Goal: Task Accomplishment & Management: Manage account settings

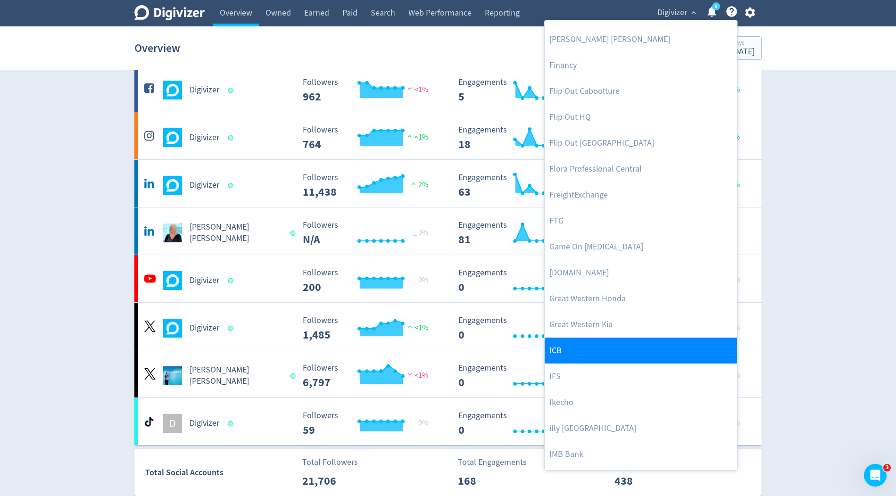
scroll to position [489, 0]
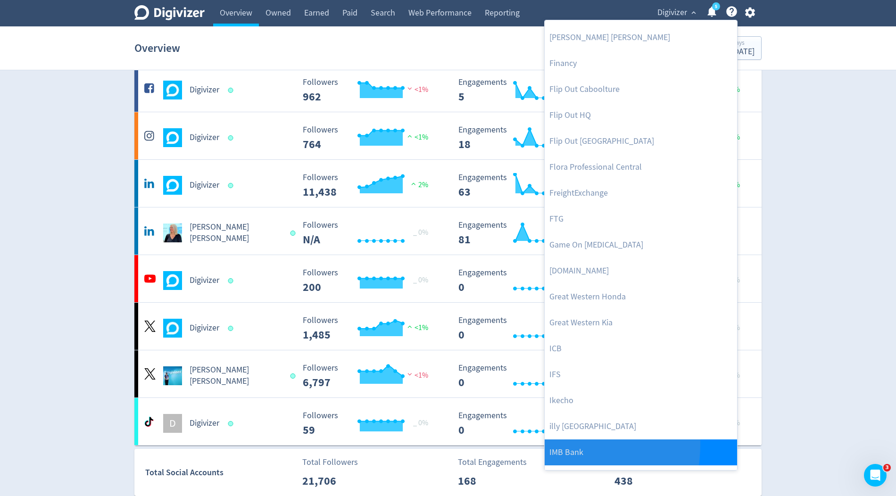
click at [550, 444] on link "IMB Bank" at bounding box center [641, 453] width 192 height 26
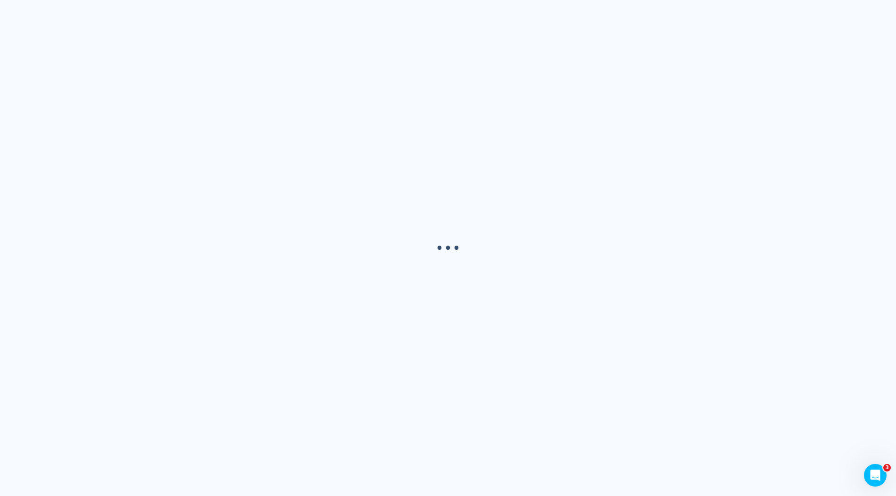
scroll to position [0, 0]
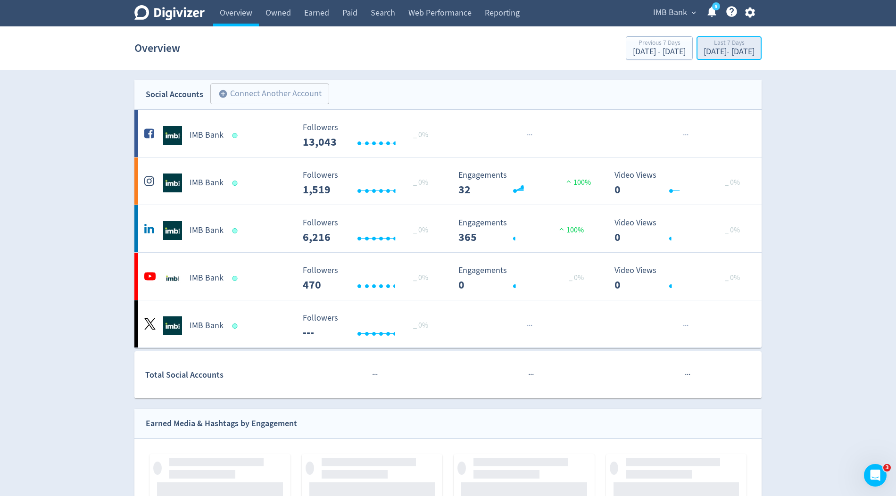
click at [704, 52] on div "[DATE] - [DATE]" at bounding box center [729, 52] width 51 height 8
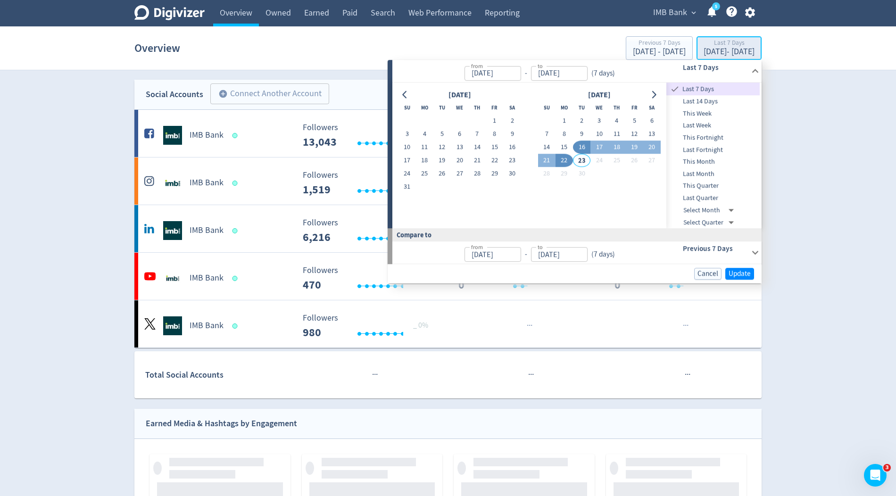
type input "[DATE]"
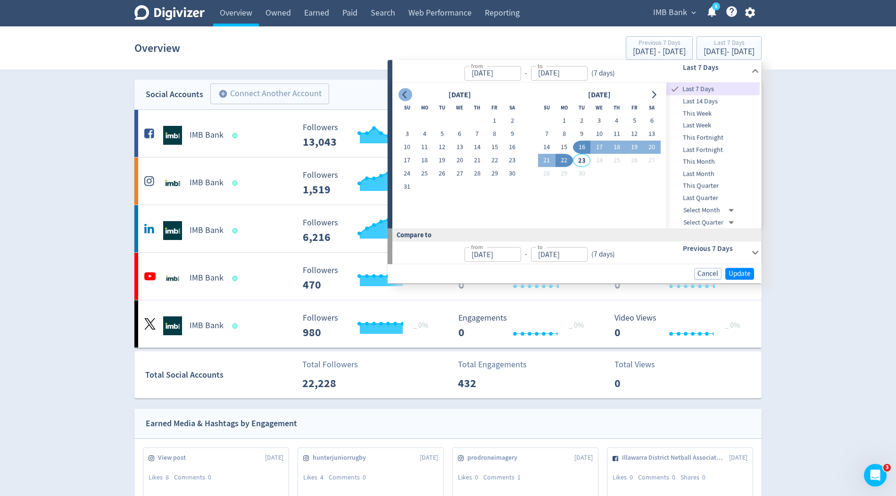
click at [404, 92] on icon "Go to previous month" at bounding box center [405, 95] width 8 height 8
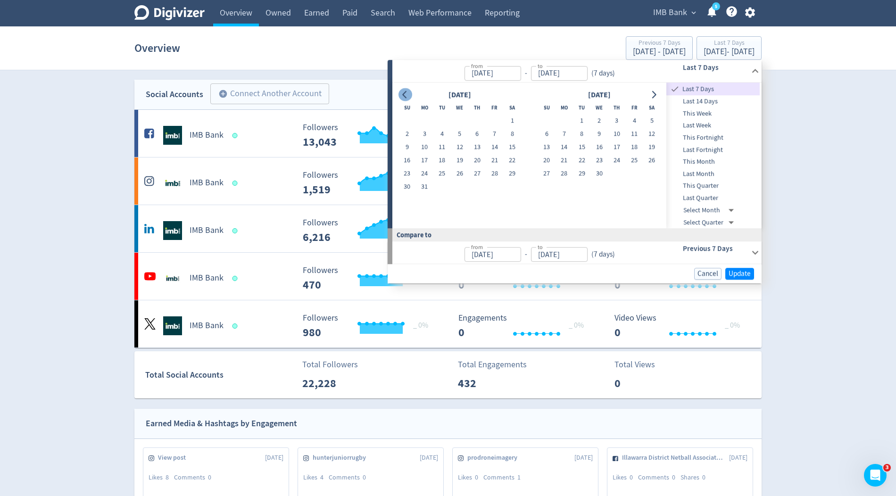
click at [404, 92] on icon "Go to previous month" at bounding box center [405, 95] width 8 height 8
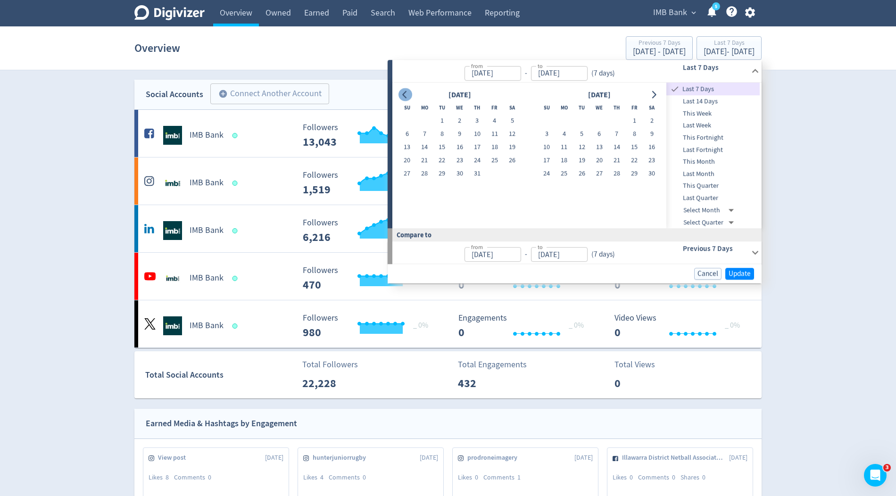
click at [404, 92] on icon "Go to previous month" at bounding box center [405, 95] width 8 height 8
click at [426, 162] on button "23" at bounding box center [424, 160] width 17 height 13
type input "[DATE]"
click at [659, 94] on button "Go to next month" at bounding box center [654, 94] width 14 height 13
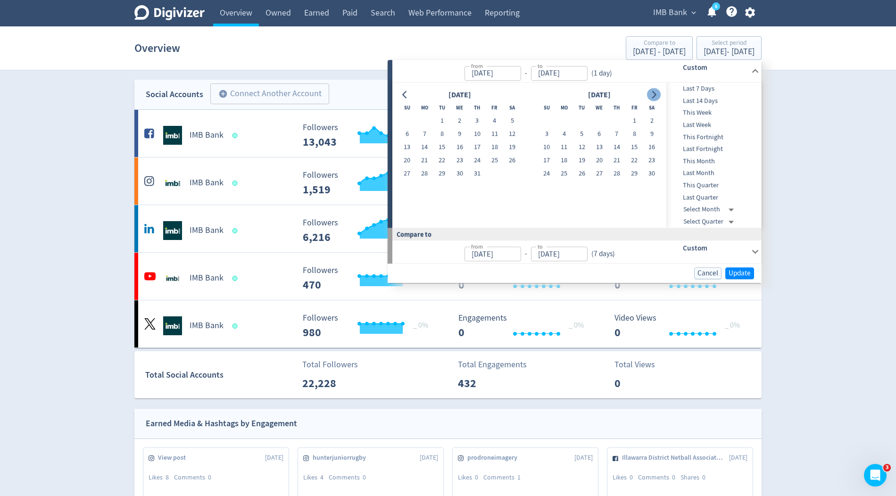
click at [659, 94] on button "Go to next month" at bounding box center [654, 94] width 14 height 13
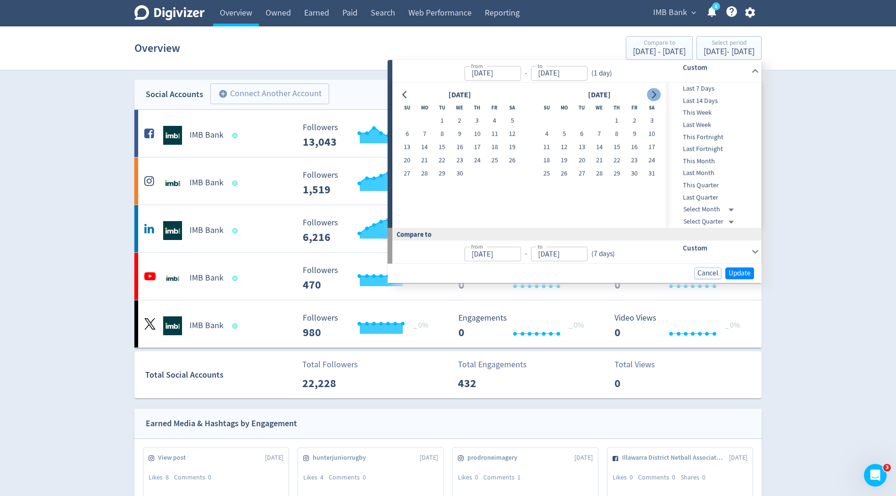
click at [659, 94] on button "Go to next month" at bounding box center [654, 94] width 14 height 13
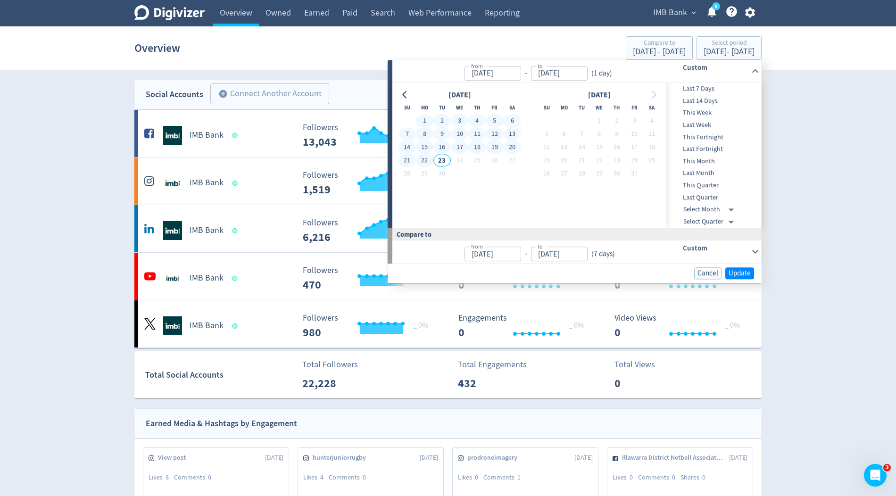
click at [426, 161] on button "22" at bounding box center [424, 160] width 17 height 13
type input "[DATE]"
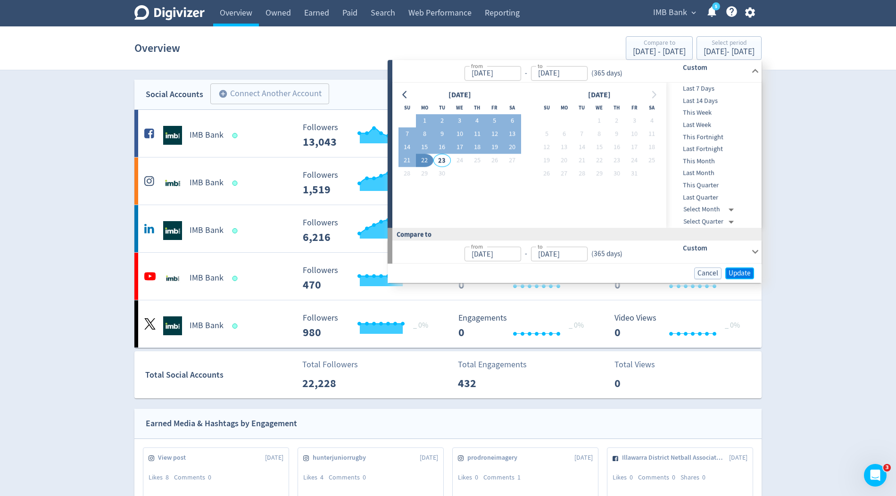
click at [739, 277] on span "Update" at bounding box center [740, 273] width 22 height 7
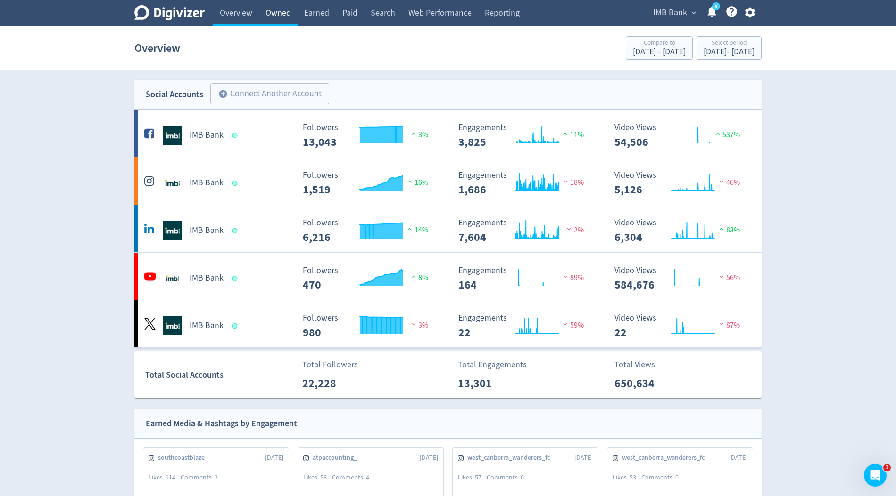
click at [284, 11] on link "Owned" at bounding box center [278, 13] width 39 height 26
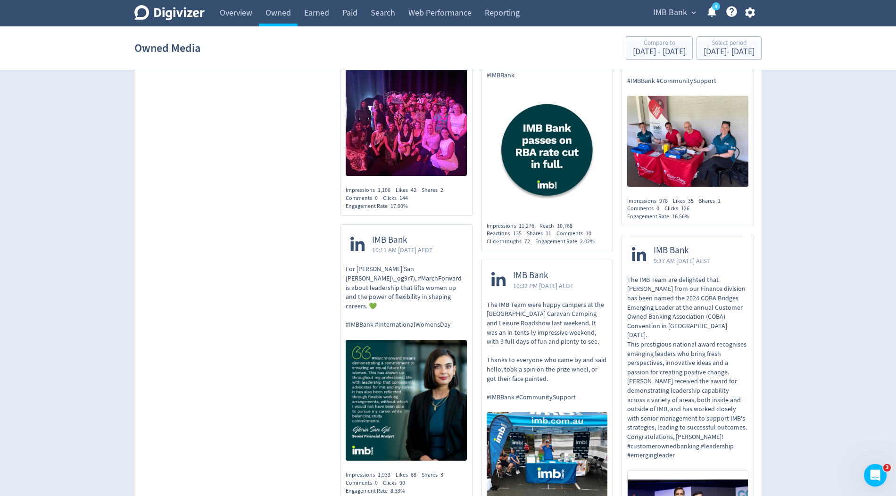
scroll to position [2173, 0]
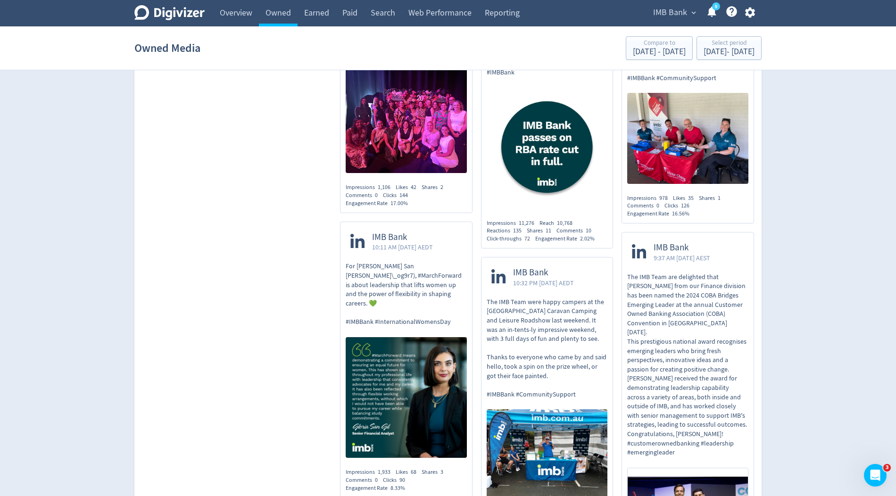
click at [661, 13] on span "IMB Bank" at bounding box center [670, 12] width 34 height 15
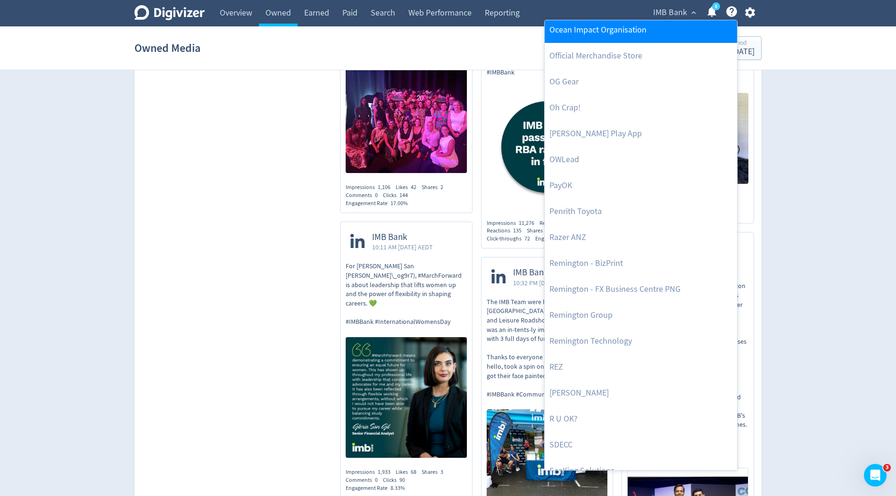
scroll to position [1815, 0]
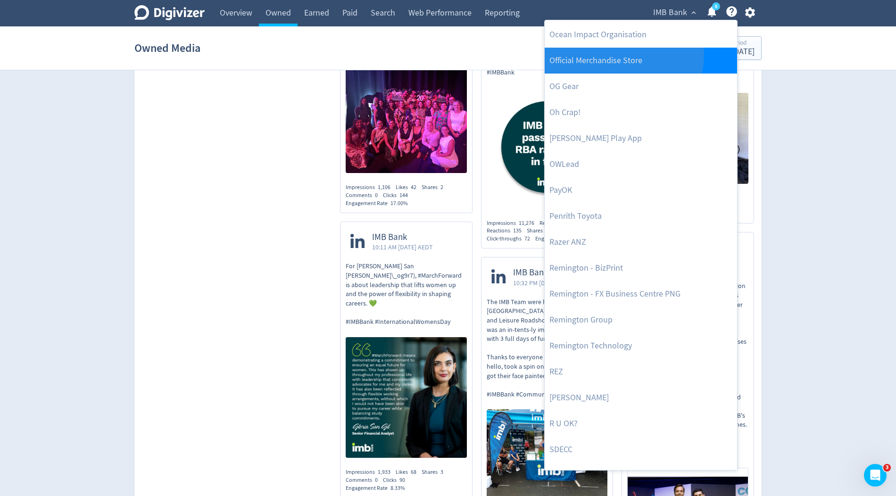
click at [623, 54] on link "Official Merchandise Store" at bounding box center [641, 61] width 192 height 26
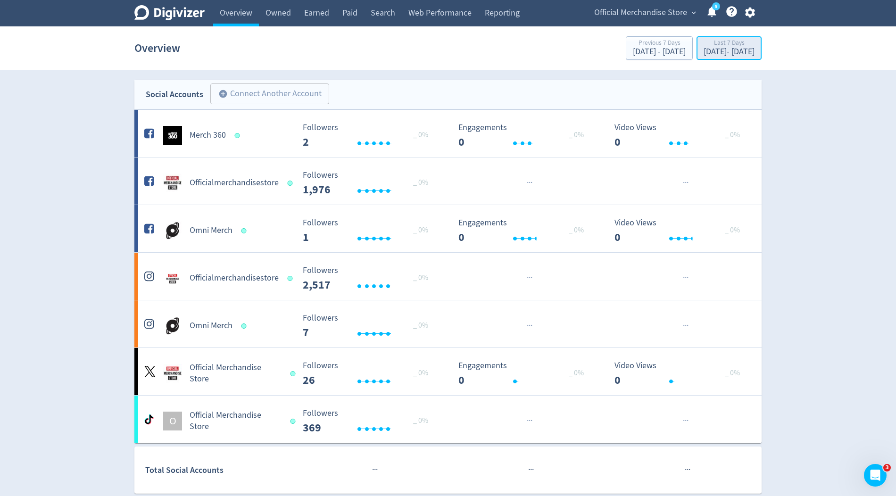
click at [704, 50] on div "[DATE] - [DATE]" at bounding box center [729, 52] width 51 height 8
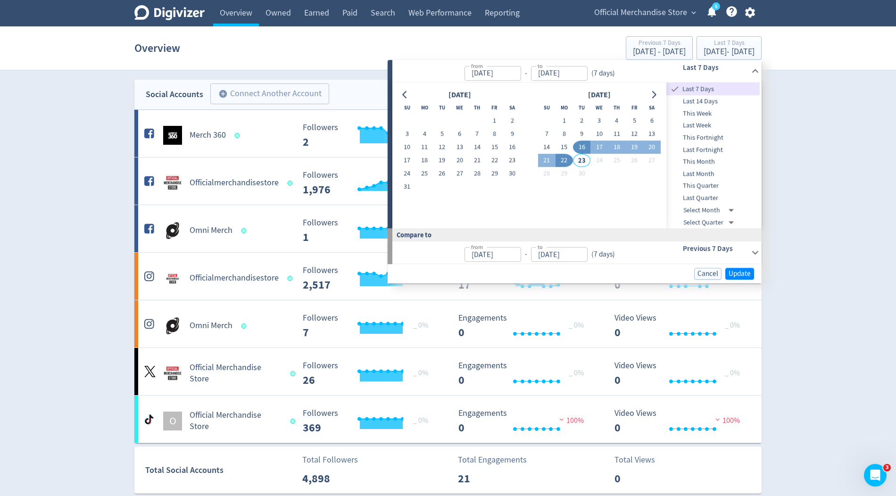
click at [701, 161] on span "This Month" at bounding box center [713, 162] width 93 height 10
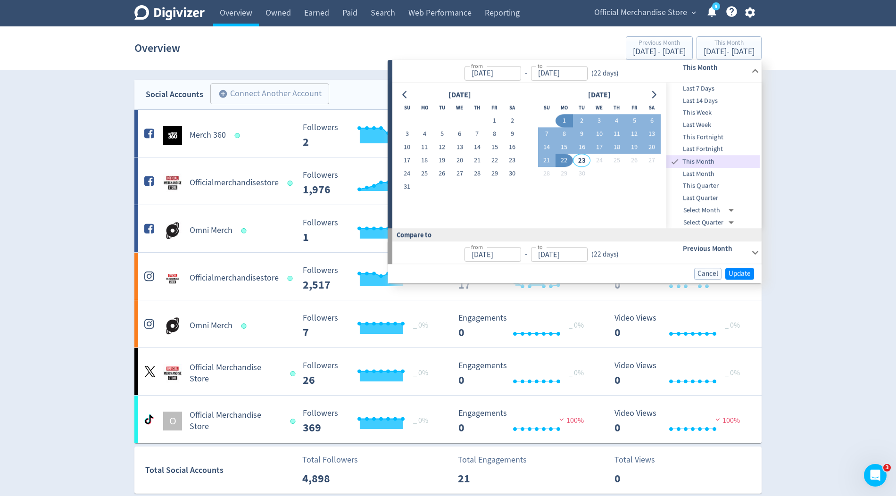
type input "[DATE]"
click at [742, 273] on span "Update" at bounding box center [740, 273] width 22 height 7
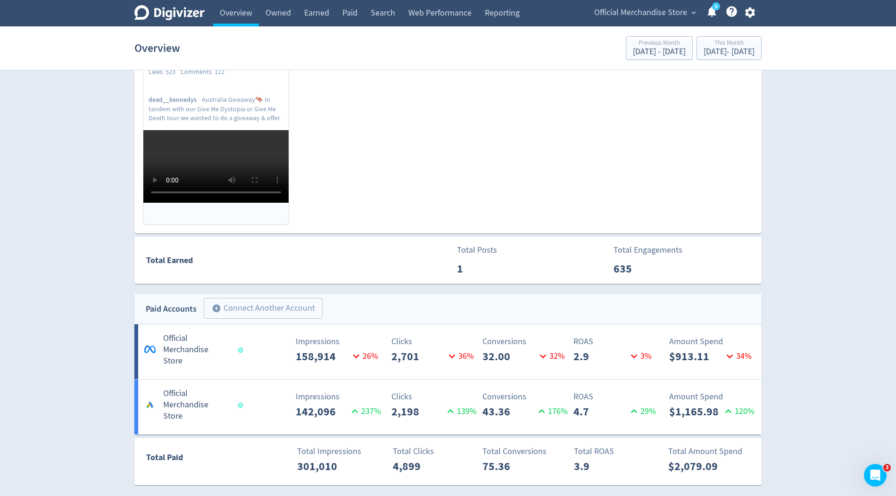
scroll to position [501, 0]
click at [328, 403] on p "142,096" at bounding box center [322, 411] width 53 height 17
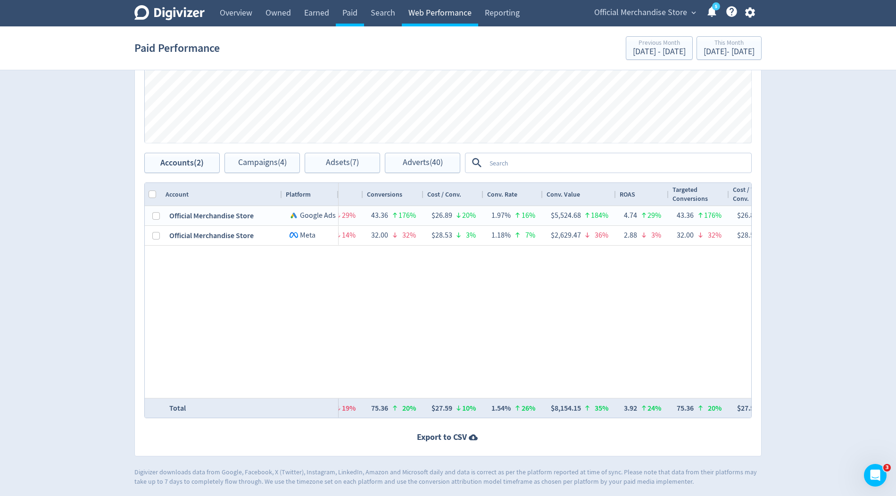
click at [444, 8] on link "Web Performance" at bounding box center [440, 13] width 76 height 26
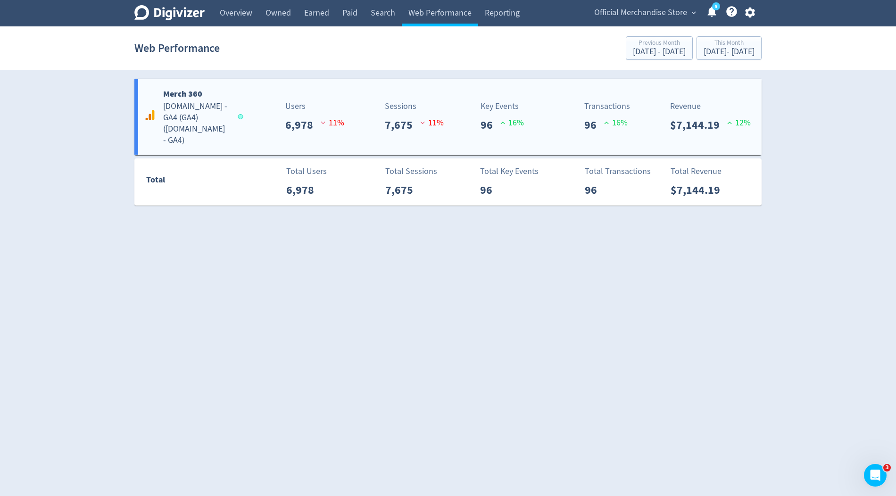
click at [356, 133] on div "Sessions 7,675 11 %" at bounding box center [398, 116] width 104 height 33
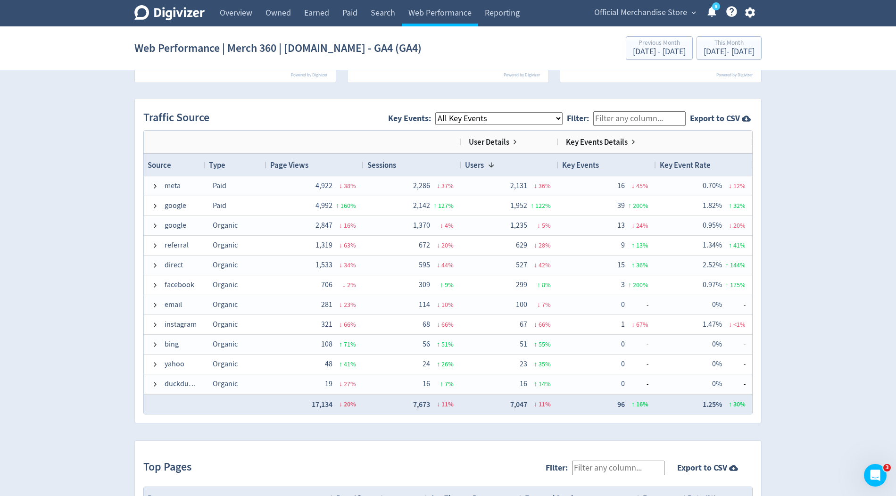
scroll to position [592, 0]
click at [631, 13] on span "Official Merchandise Store" at bounding box center [640, 12] width 93 height 15
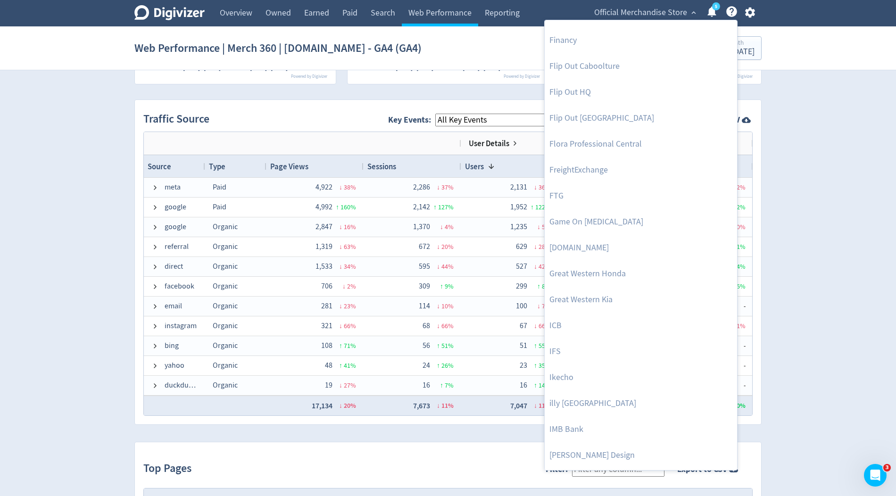
scroll to position [513, 0]
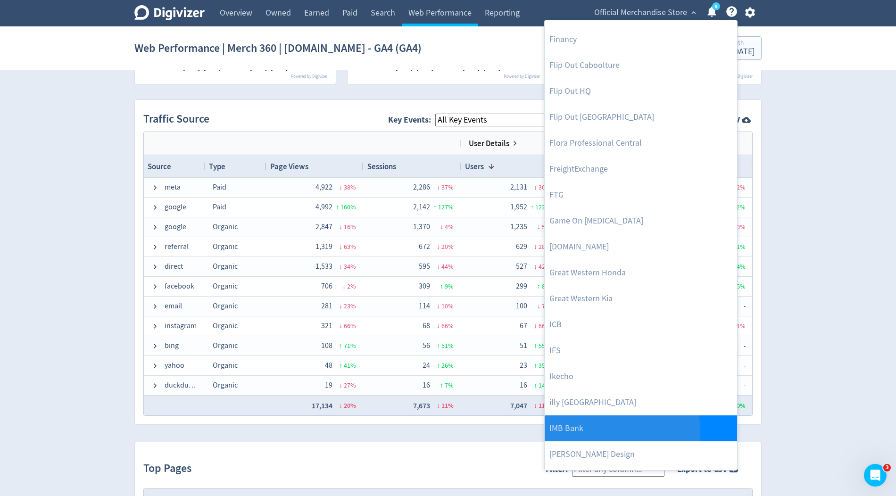
click at [560, 433] on link "IMB Bank" at bounding box center [641, 429] width 192 height 26
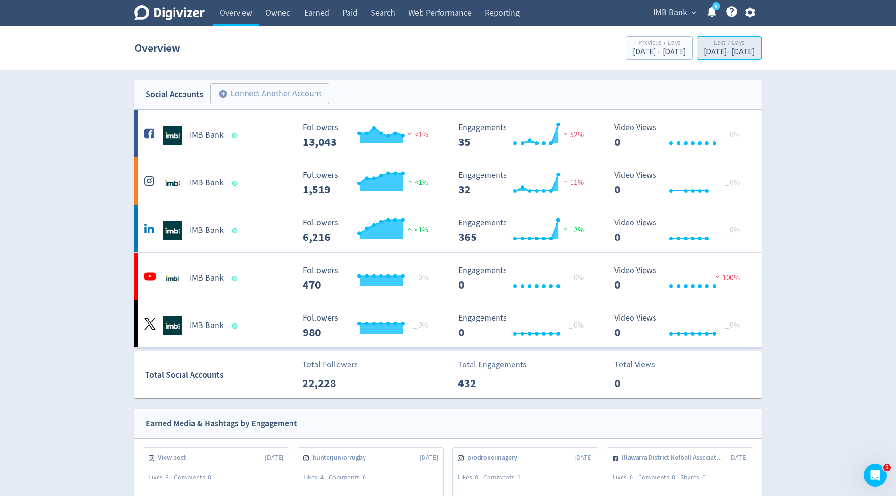
click at [706, 50] on div "[DATE] - [DATE]" at bounding box center [729, 52] width 51 height 8
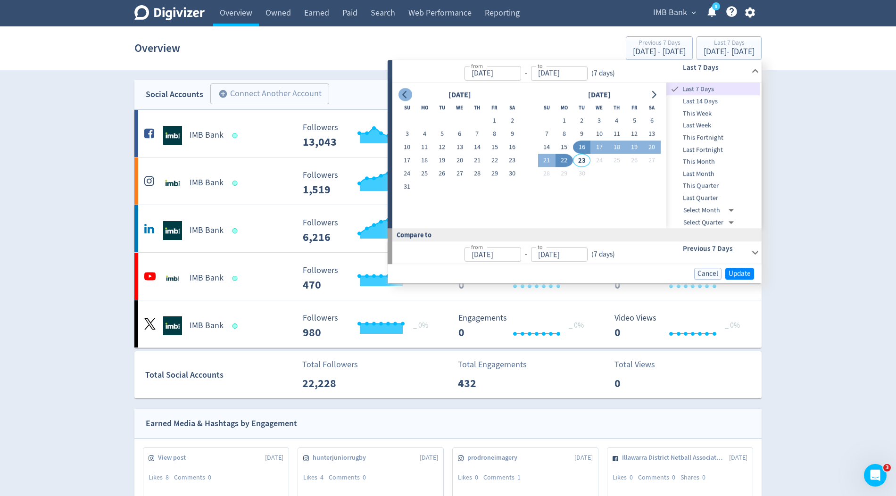
click at [407, 97] on icon "Go to previous month" at bounding box center [405, 95] width 8 height 8
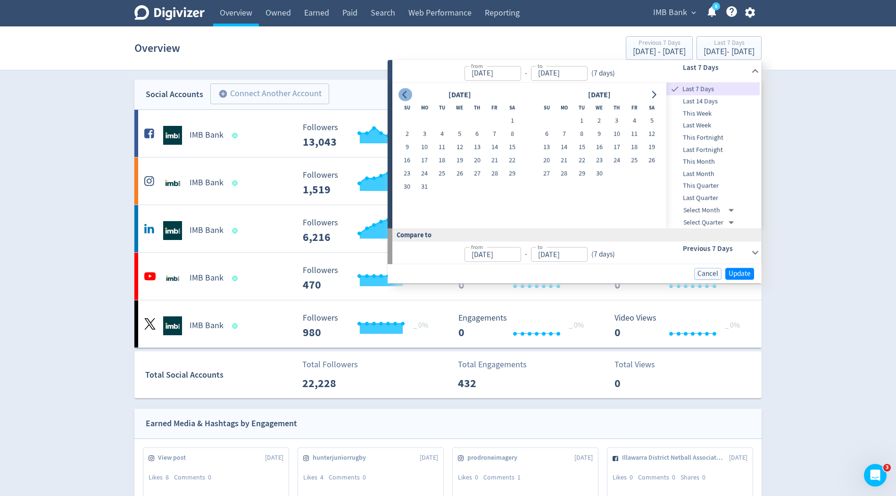
click at [407, 97] on icon "Go to previous month" at bounding box center [405, 95] width 8 height 8
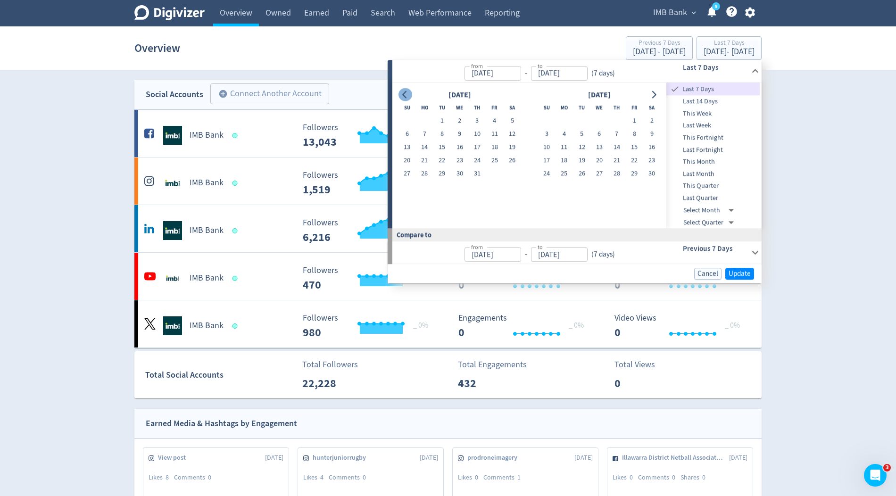
click at [407, 97] on icon "Go to previous month" at bounding box center [405, 95] width 8 height 8
click at [564, 162] on button "23" at bounding box center [564, 160] width 17 height 13
type input "[DATE]"
click at [656, 88] on button "Go to next month" at bounding box center [654, 94] width 14 height 13
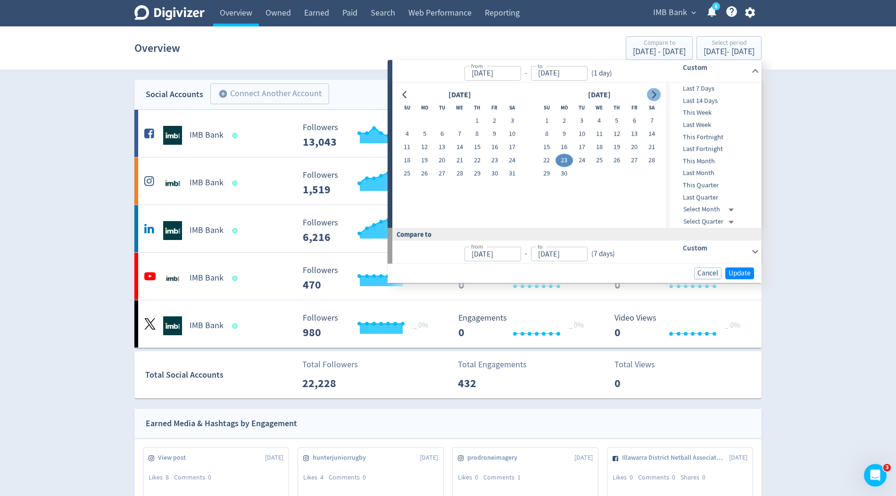
click at [656, 88] on button "Go to next month" at bounding box center [654, 94] width 14 height 13
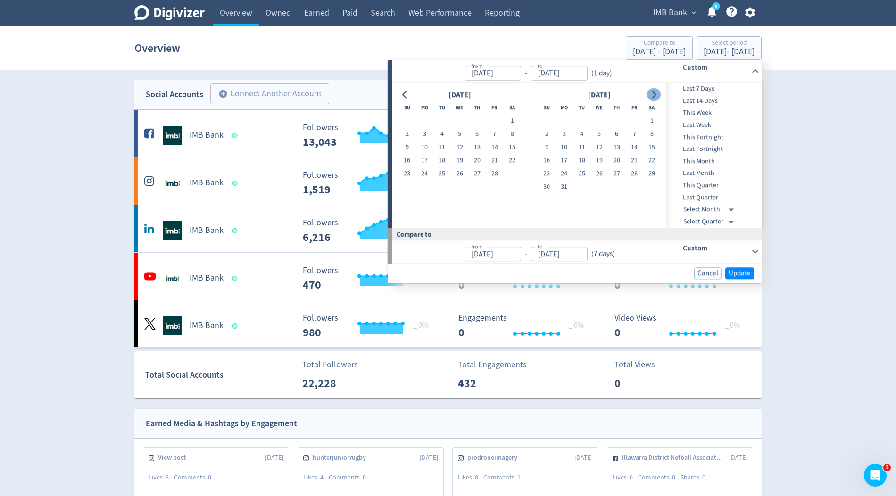
click at [656, 88] on button "Go to next month" at bounding box center [654, 94] width 14 height 13
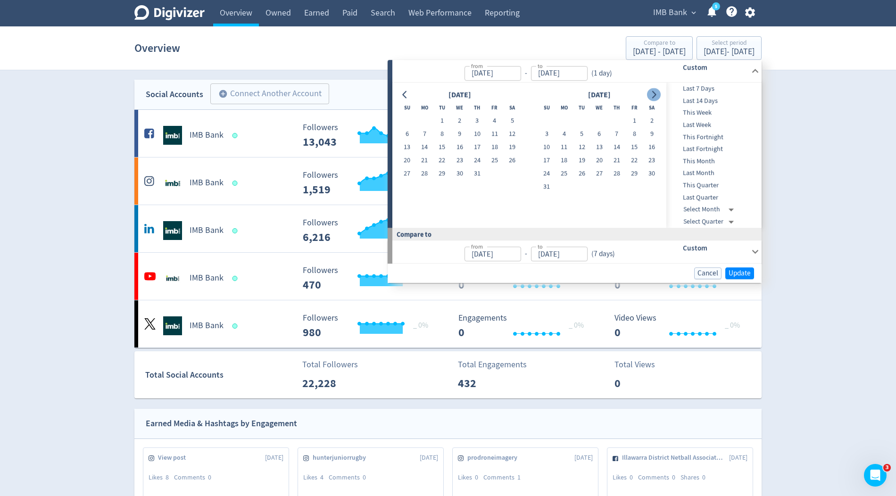
click at [656, 88] on button "Go to next month" at bounding box center [654, 94] width 14 height 13
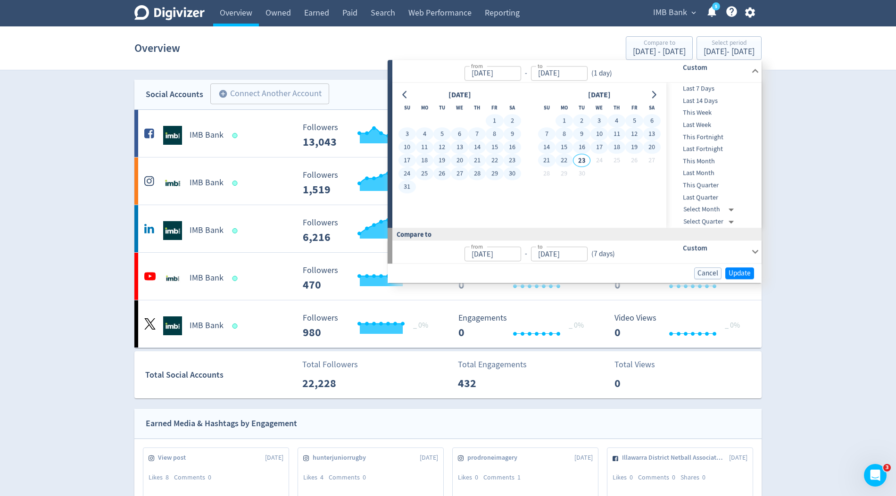
click at [566, 155] on button "22" at bounding box center [564, 160] width 17 height 13
type input "[DATE]"
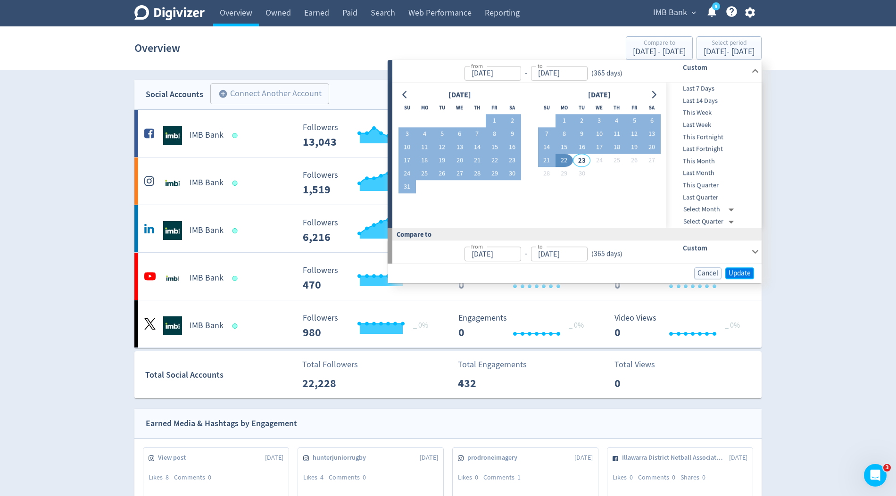
click at [740, 276] on span "Update" at bounding box center [740, 273] width 22 height 7
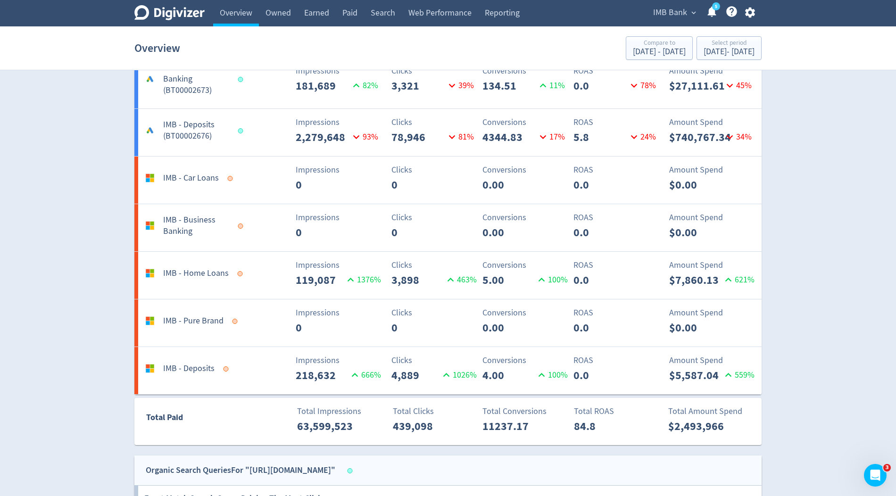
scroll to position [919, 0]
